Goal: Task Accomplishment & Management: Manage account settings

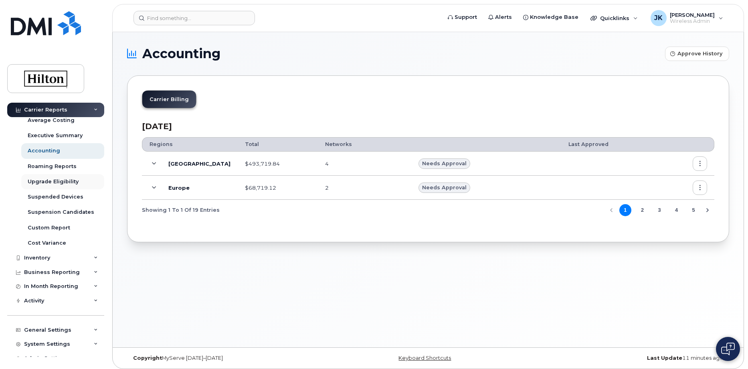
scroll to position [89, 0]
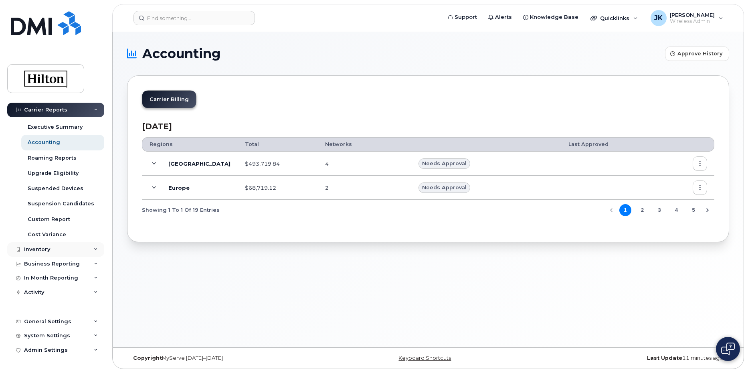
click at [94, 247] on icon at bounding box center [96, 249] width 4 height 4
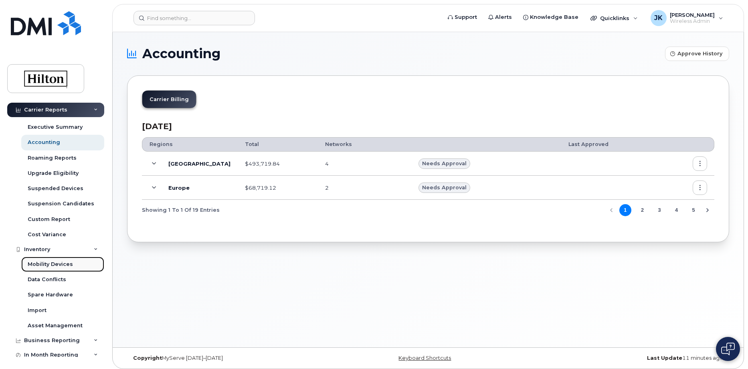
click at [51, 265] on div "Mobility Devices" at bounding box center [50, 264] width 45 height 7
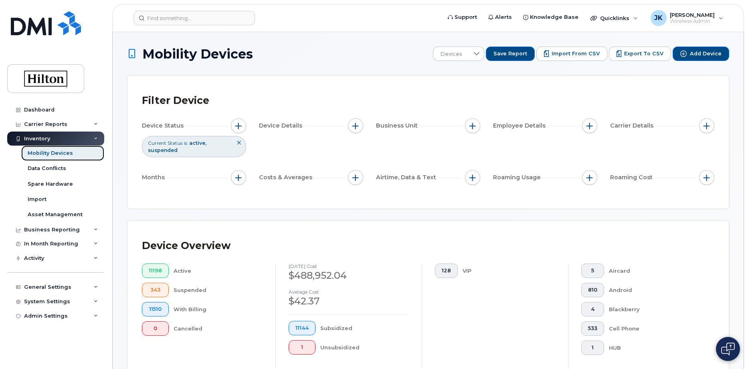
scroll to position [241, 0]
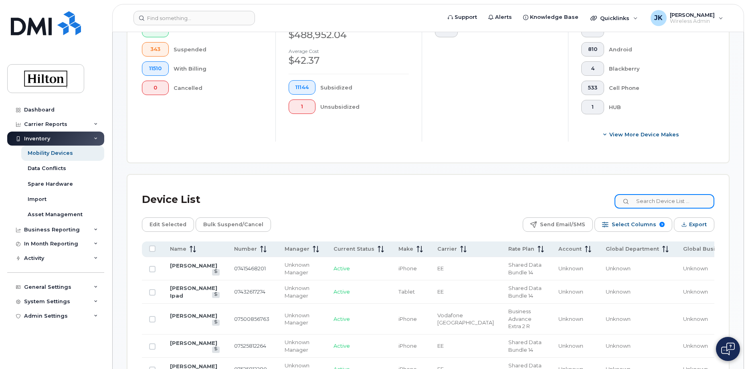
click at [647, 200] on input at bounding box center [665, 201] width 100 height 14
paste input "7869105013"
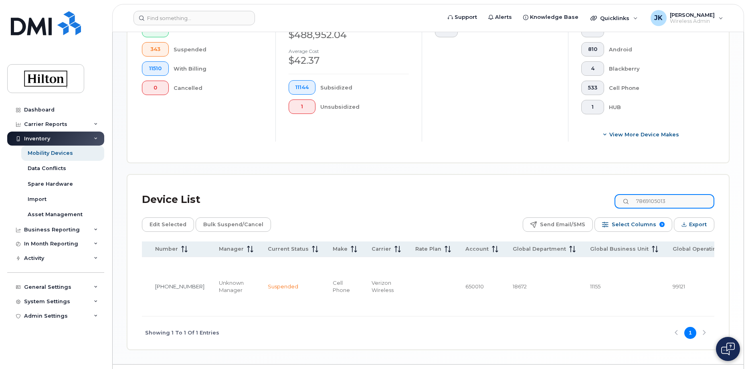
scroll to position [0, 0]
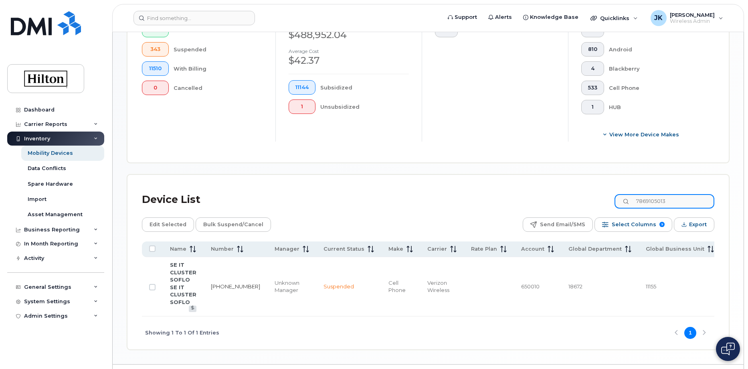
type input "7869105013"
click at [217, 283] on link "786-910-5013" at bounding box center [235, 286] width 49 height 6
click at [152, 287] on input "Row Unselected" at bounding box center [152, 287] width 6 height 6
checkbox input "true"
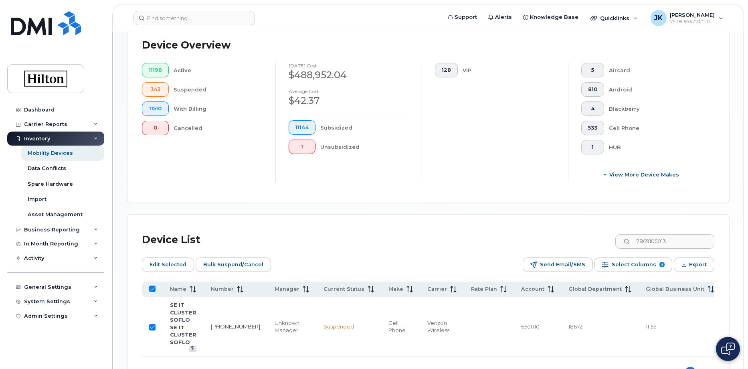
scroll to position [241, 0]
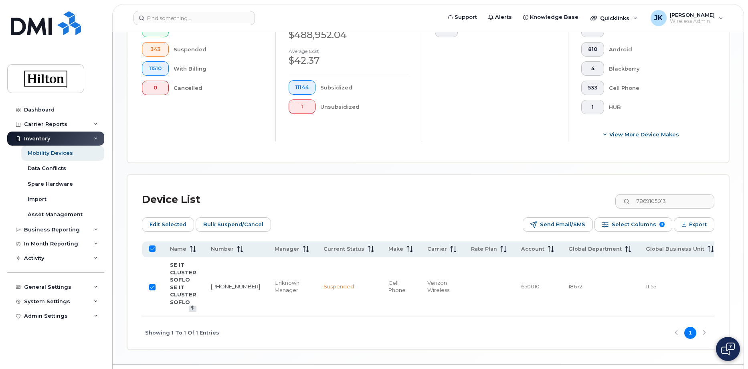
click at [154, 285] on input "Row Selected" at bounding box center [152, 287] width 6 height 6
checkbox input "false"
click at [47, 216] on div "Asset Management" at bounding box center [55, 214] width 55 height 7
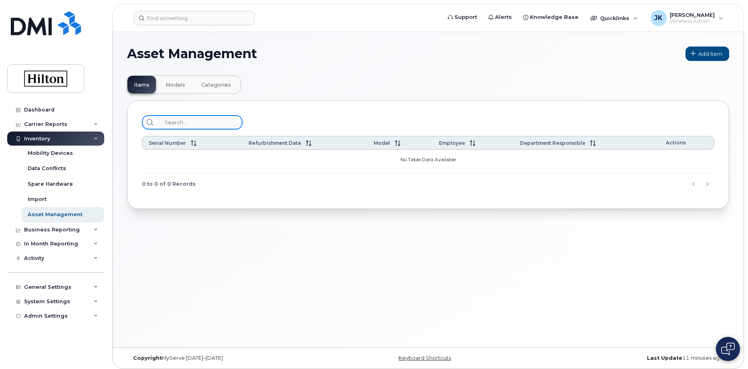
click at [178, 123] on input "search" at bounding box center [199, 122] width 85 height 14
paste input "7869105013"
type input "7869105013"
click at [171, 84] on span "Models" at bounding box center [176, 85] width 20 height 6
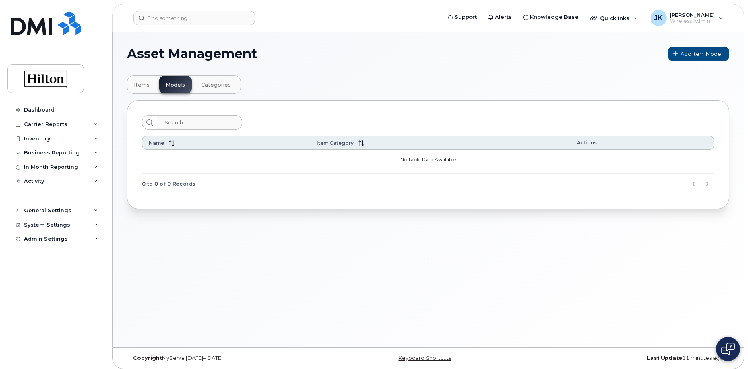
click at [204, 81] on button "Categories" at bounding box center [216, 85] width 42 height 18
click at [138, 88] on span "Items" at bounding box center [142, 85] width 16 height 6
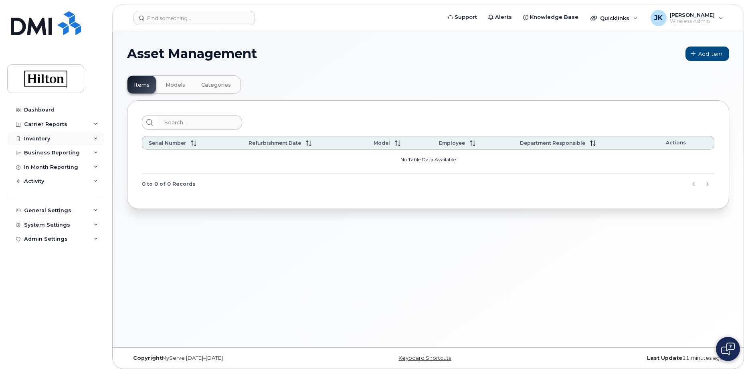
click at [97, 139] on icon at bounding box center [96, 139] width 4 height 4
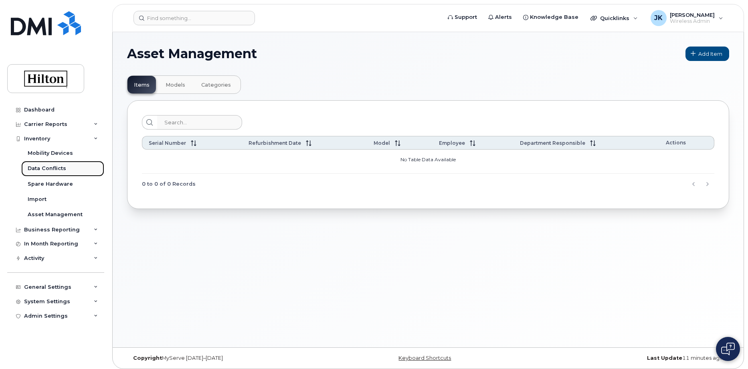
click at [45, 168] on div "Data Conflicts" at bounding box center [47, 168] width 38 height 7
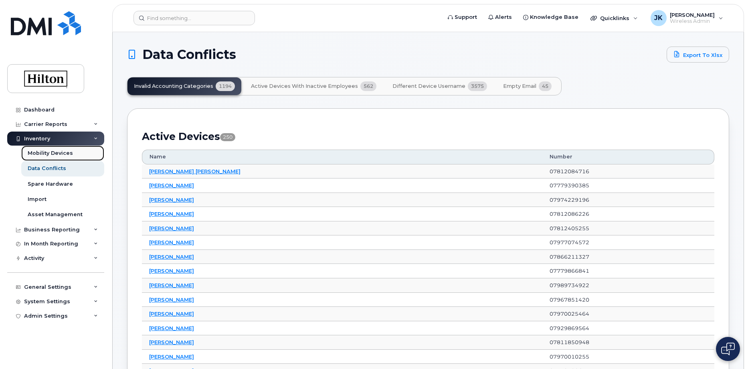
click at [49, 150] on div "Mobility Devices" at bounding box center [50, 153] width 45 height 7
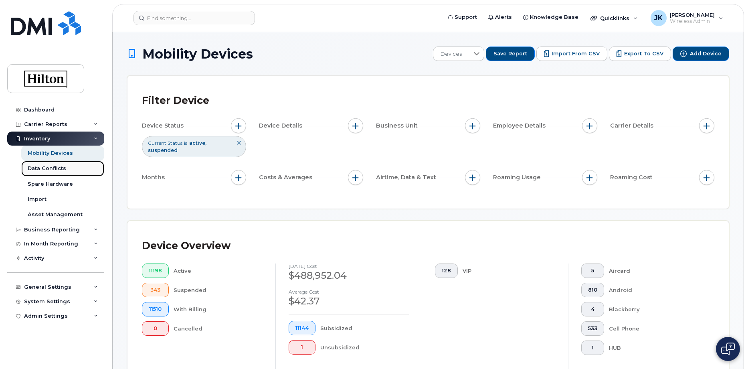
click at [50, 168] on div "Data Conflicts" at bounding box center [47, 168] width 38 height 7
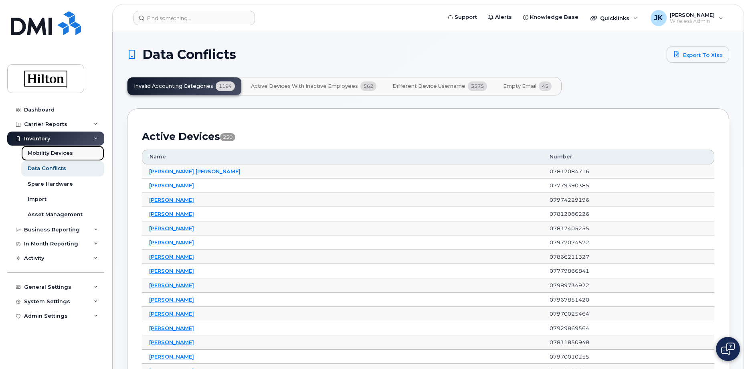
click at [45, 154] on div "Mobility Devices" at bounding box center [50, 153] width 45 height 7
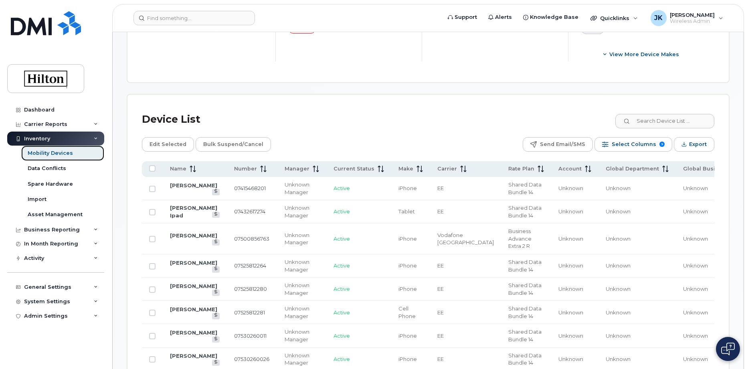
scroll to position [361, 0]
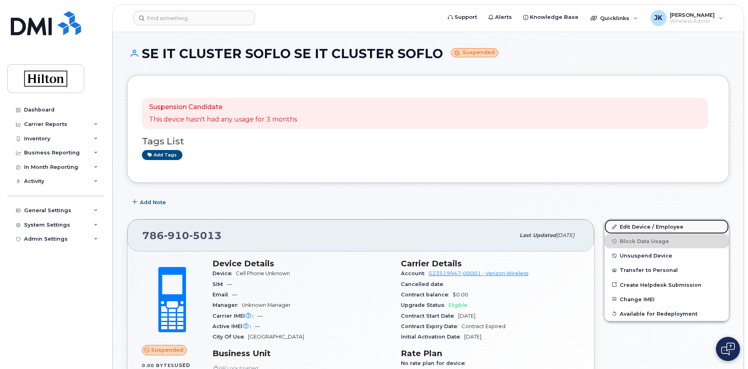
click at [634, 225] on link "Edit Device / Employee" at bounding box center [667, 226] width 124 height 14
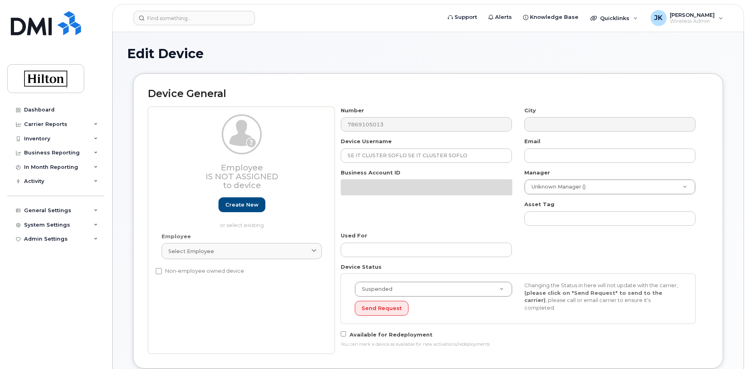
select select "34080332"
